Goal: Find specific page/section

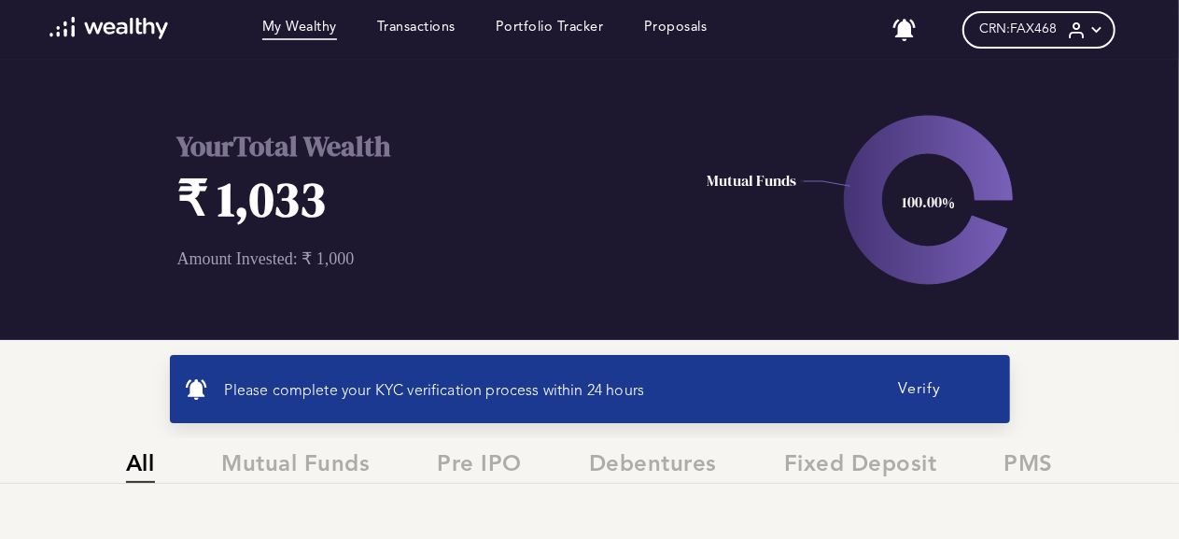
click at [1106, 30] on icon at bounding box center [1097, 31] width 20 height 20
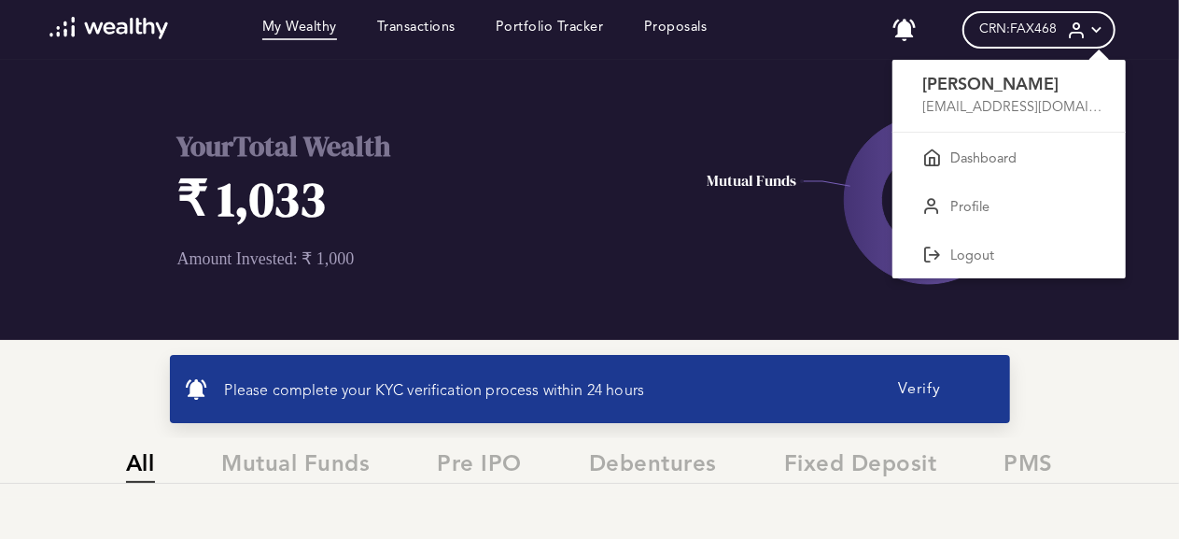
click at [825, 57] on div at bounding box center [589, 269] width 1179 height 539
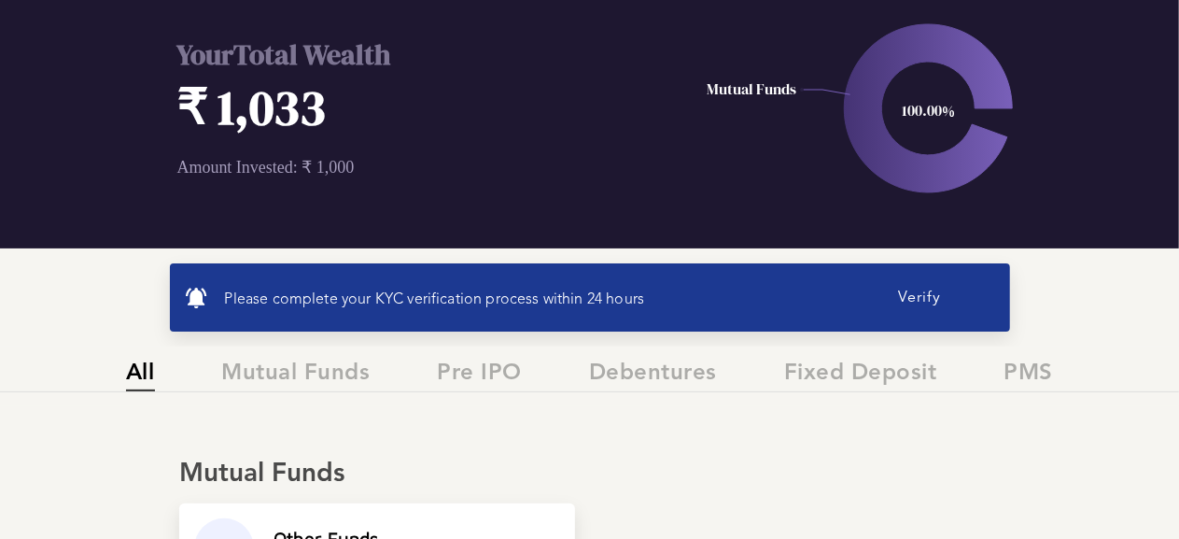
scroll to position [86, 0]
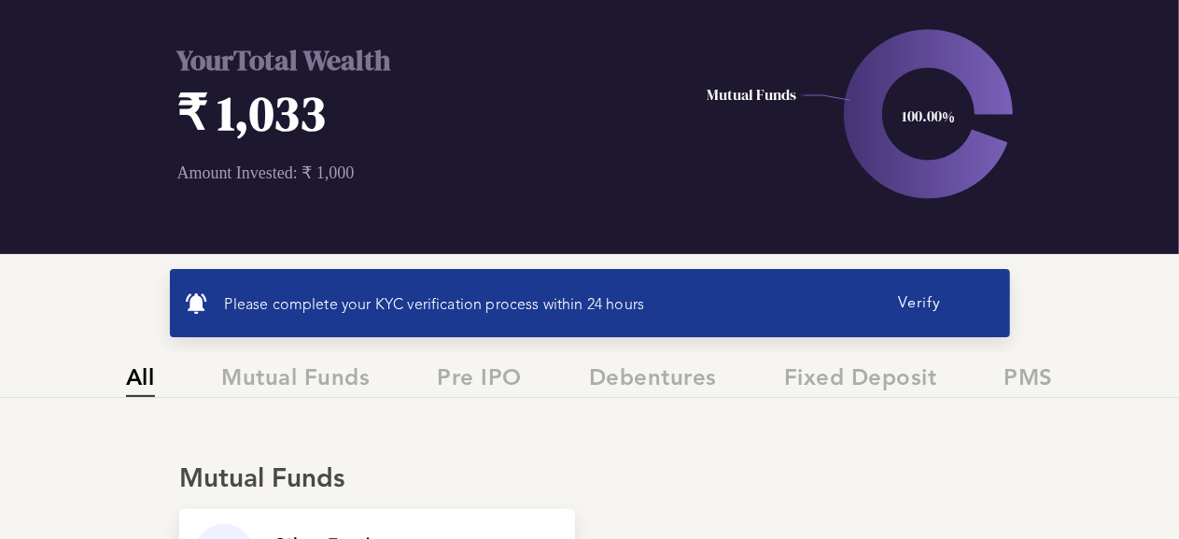
click at [916, 292] on button "Verify" at bounding box center [920, 303] width 149 height 38
click at [921, 302] on button "Verify" at bounding box center [920, 303] width 149 height 38
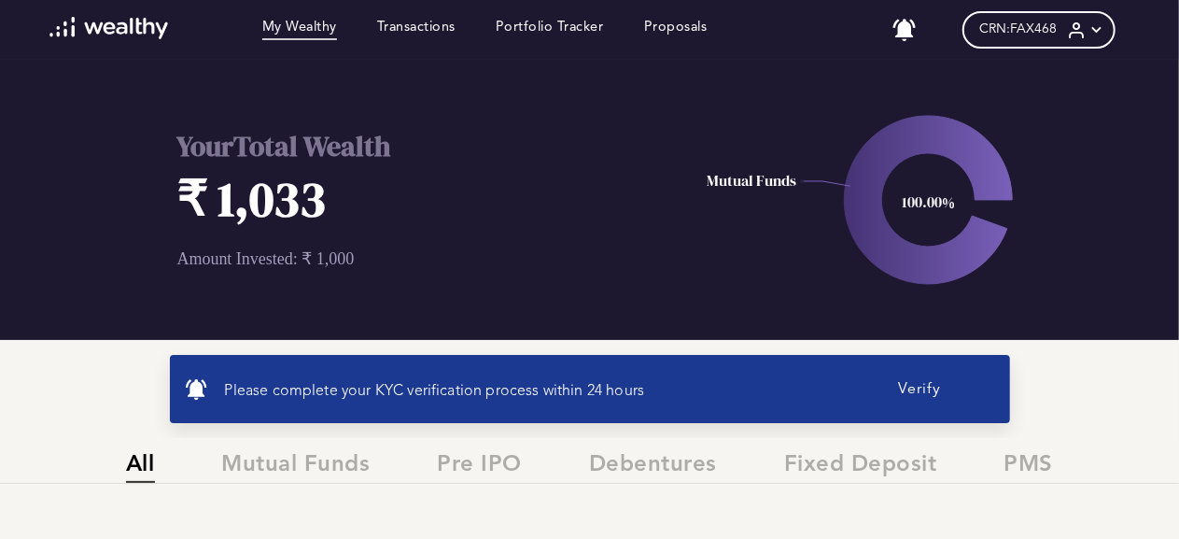
scroll to position [0, 0]
click at [919, 389] on button "Verify" at bounding box center [920, 389] width 149 height 38
click at [1106, 29] on icon at bounding box center [1097, 31] width 20 height 20
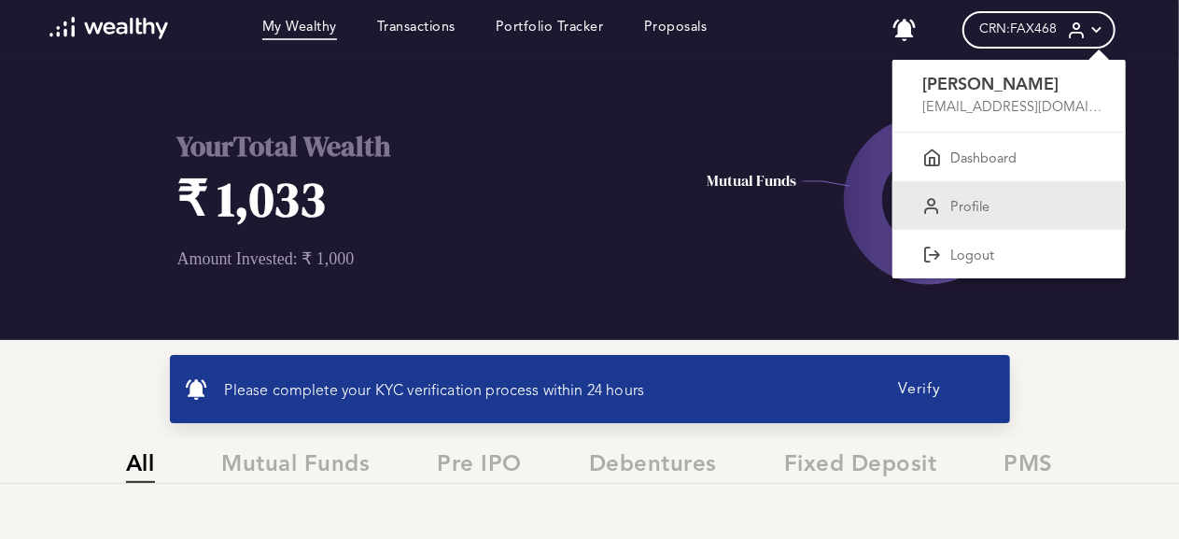
click at [971, 203] on p "Profile" at bounding box center [969, 208] width 39 height 17
